Goal: Transaction & Acquisition: Purchase product/service

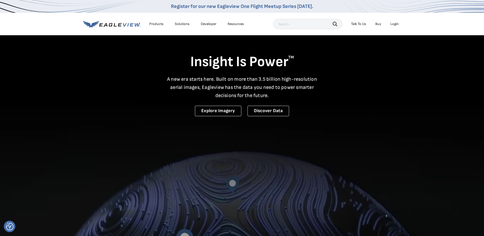
click at [391, 26] on div "Login" at bounding box center [394, 24] width 8 height 5
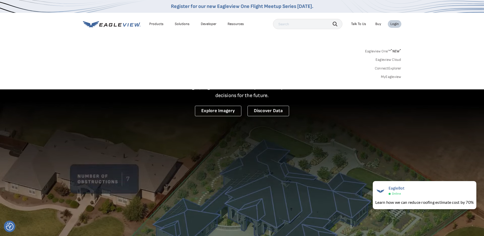
click at [389, 77] on link "MyEagleview" at bounding box center [391, 76] width 20 height 5
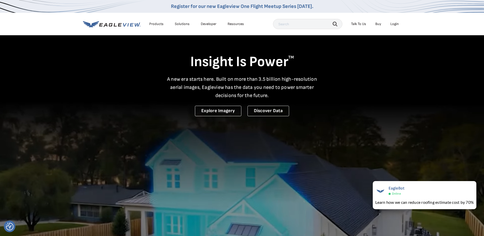
click at [391, 22] on div "Login" at bounding box center [394, 24] width 8 height 5
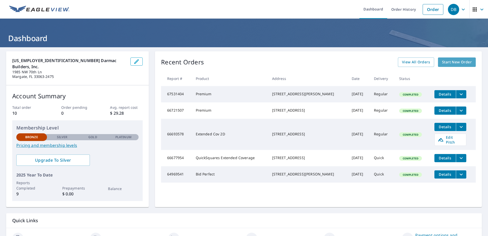
click at [444, 61] on span "Start New Order" at bounding box center [457, 62] width 30 height 6
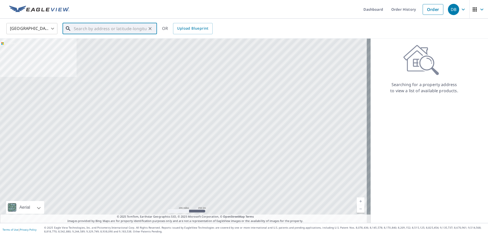
click at [124, 27] on input "text" at bounding box center [110, 28] width 73 height 14
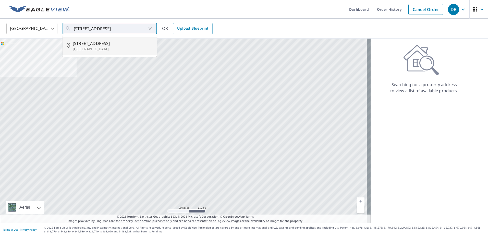
click at [233, 33] on div "United States US ​ 3223 Hollywood blvd ​ 3223 Hollywood Blvd Hollywood, FL 3302…" at bounding box center [242, 28] width 479 height 12
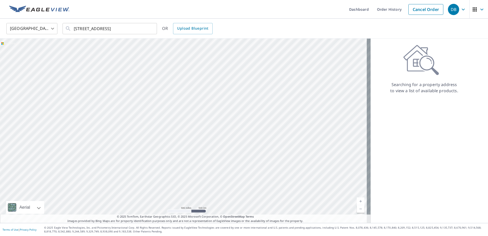
drag, startPoint x: 380, startPoint y: 66, endPoint x: 380, endPoint y: 61, distance: 5.6
click at [380, 61] on div "Searching for a property address to view a list of available products." at bounding box center [423, 69] width 107 height 49
click at [119, 27] on input "3223 Hollywood blvd" at bounding box center [110, 28] width 73 height 14
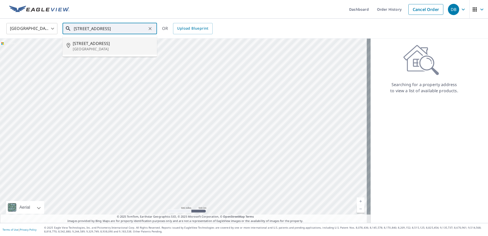
click at [107, 42] on span "3223 Hollywood Blvd" at bounding box center [113, 43] width 80 height 6
type input "3223 Hollywood Blvd Hollywood, FL 33021"
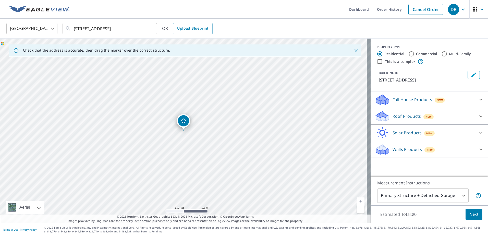
click at [478, 117] on icon at bounding box center [480, 116] width 6 height 6
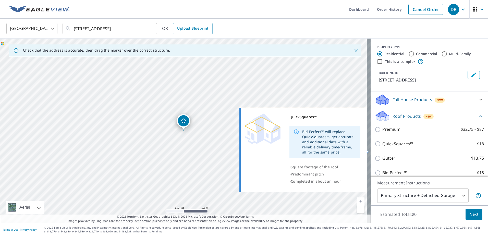
click at [374, 147] on input "QuickSquares™ $18" at bounding box center [378, 144] width 8 height 6
checkbox input "true"
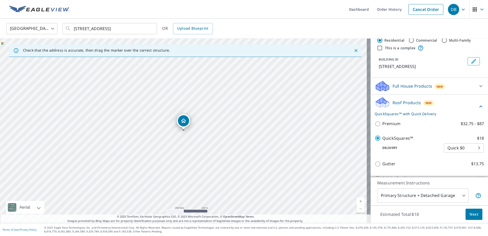
scroll to position [26, 0]
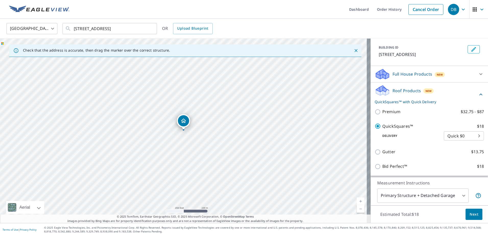
click at [470, 214] on span "Next" at bounding box center [473, 214] width 9 height 6
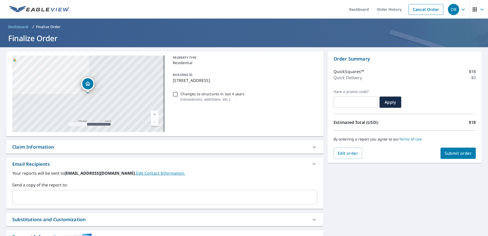
click at [454, 154] on span "Submit order" at bounding box center [457, 153] width 27 height 6
